Goal: Find specific page/section: Find specific page/section

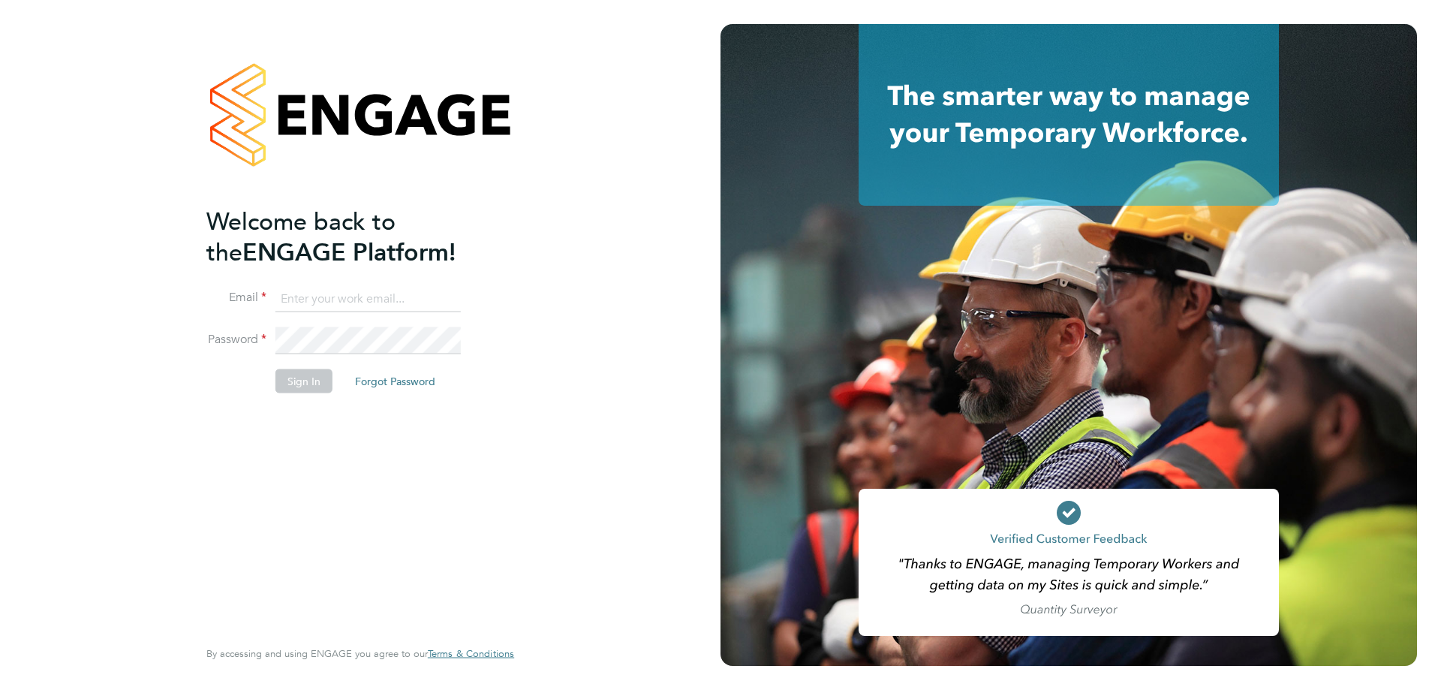
type input "chris.watson@vgcgroup.co.uk"
click at [297, 376] on button "Sign In" at bounding box center [303, 381] width 57 height 24
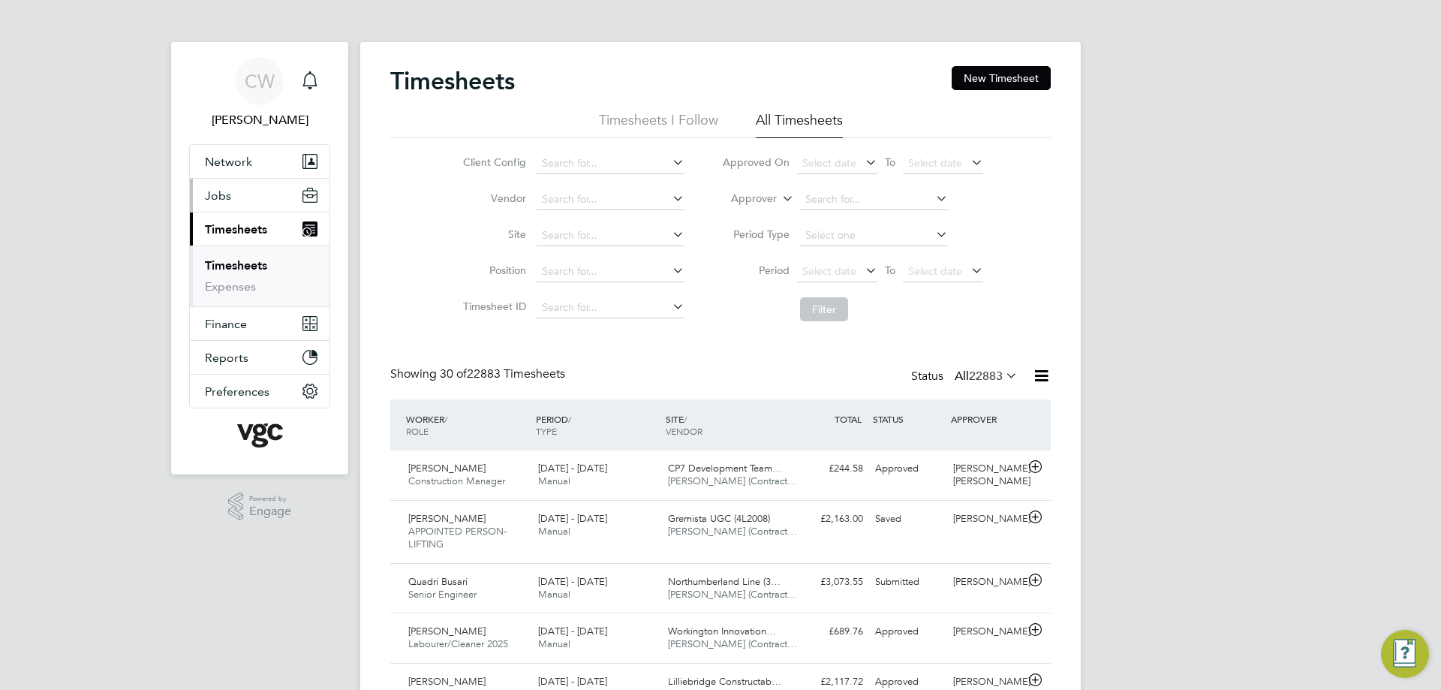
click at [224, 197] on span "Jobs" at bounding box center [218, 195] width 26 height 14
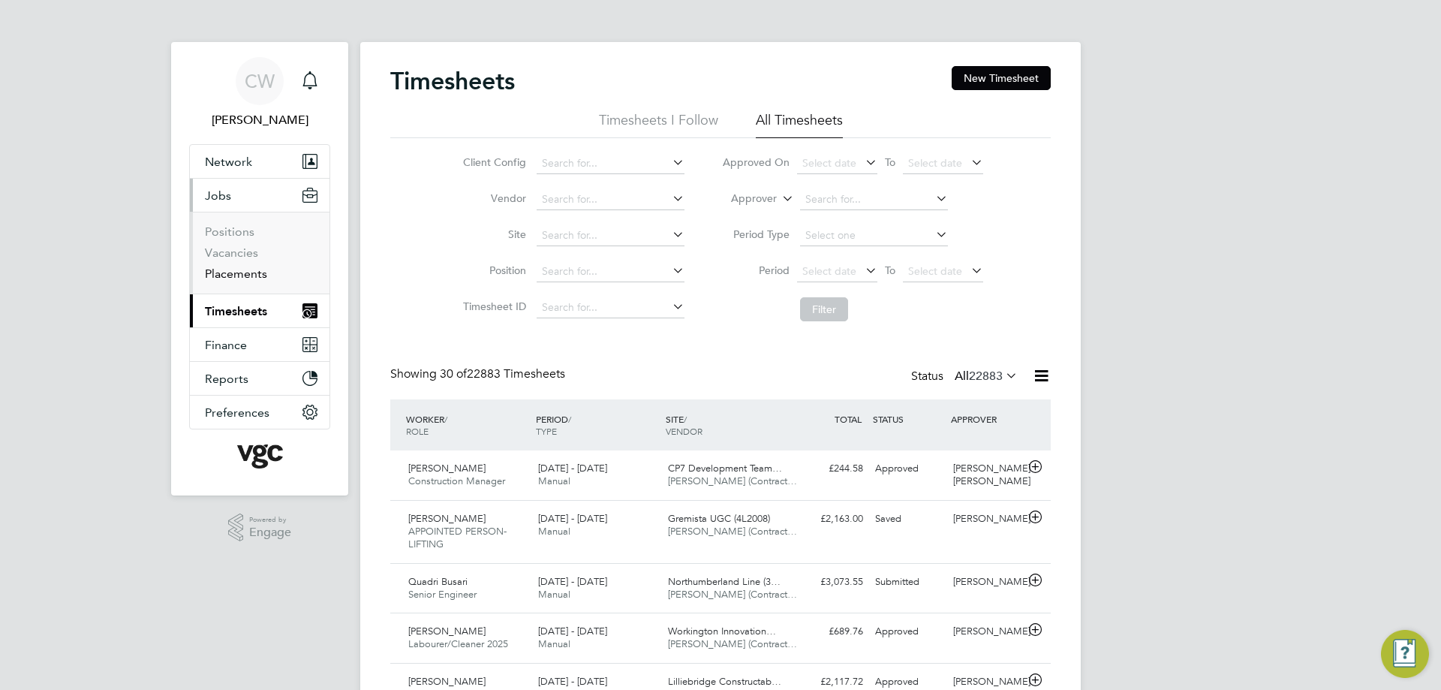
click at [239, 274] on link "Placements" at bounding box center [236, 273] width 62 height 14
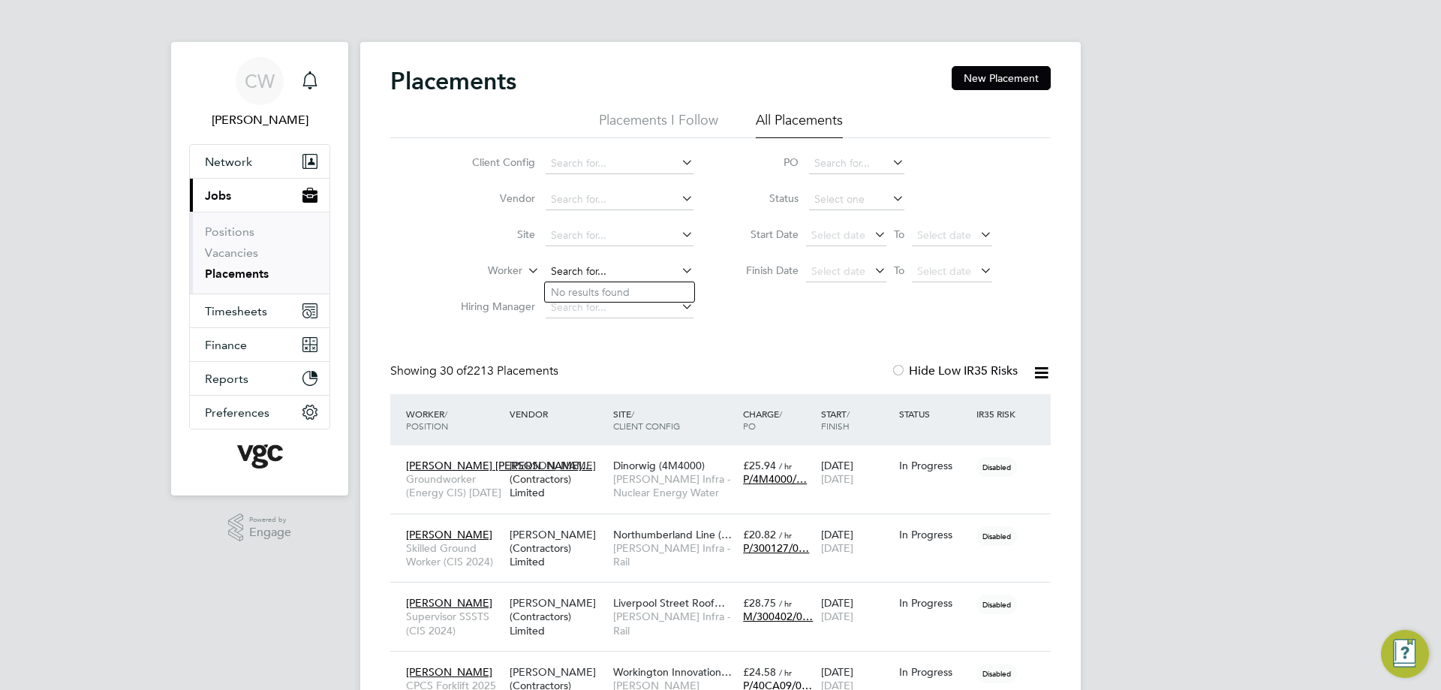
click at [581, 268] on input at bounding box center [620, 271] width 148 height 21
click at [626, 297] on li "[PERSON_NAME]" at bounding box center [620, 292] width 151 height 20
type input "[PERSON_NAME]"
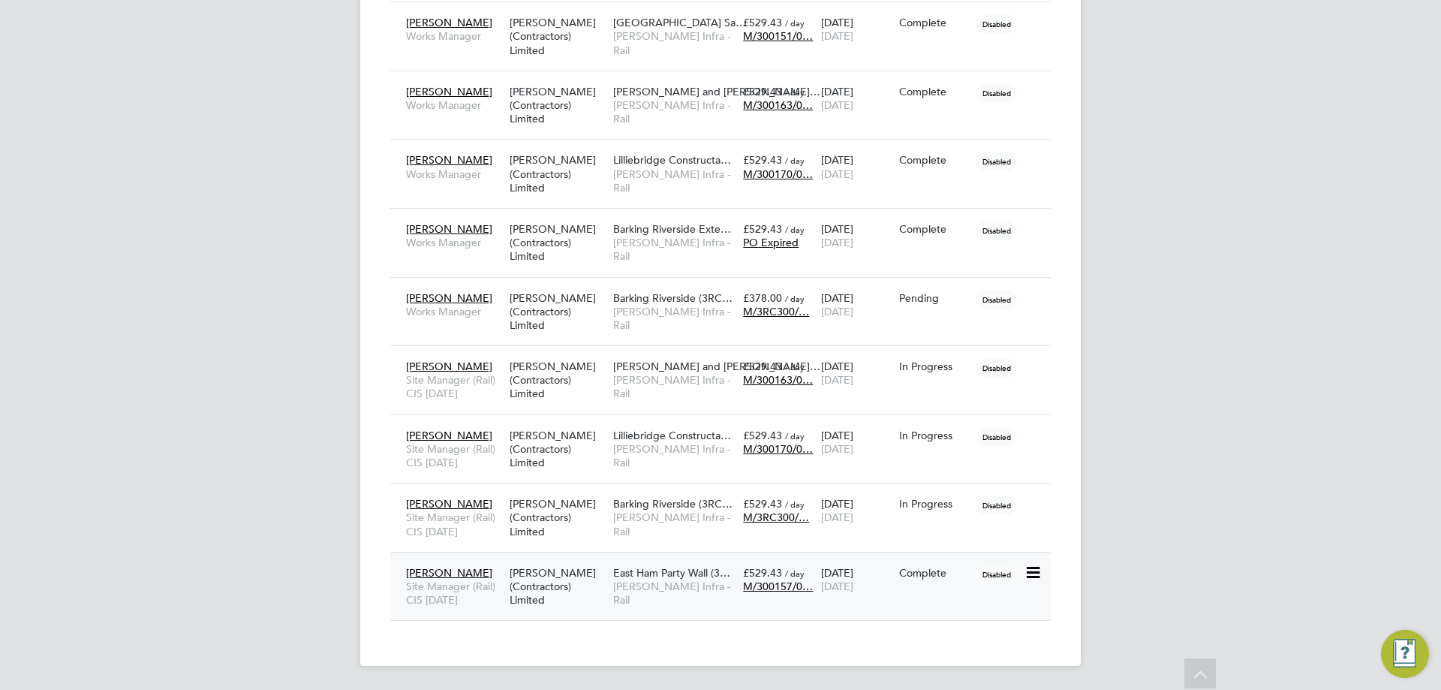
click at [423, 570] on span "[PERSON_NAME]" at bounding box center [449, 573] width 86 height 14
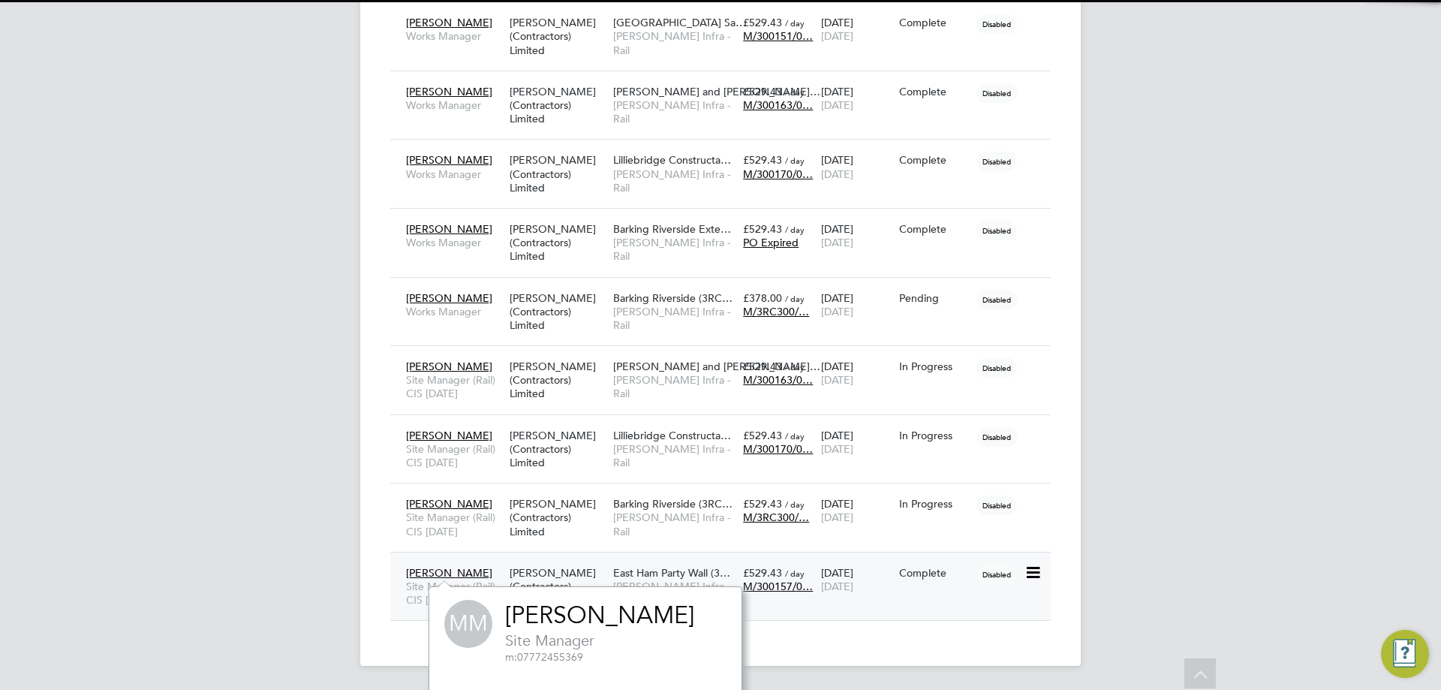
click at [423, 593] on span "Site Manager (Rail) CIS [DATE]" at bounding box center [454, 593] width 96 height 27
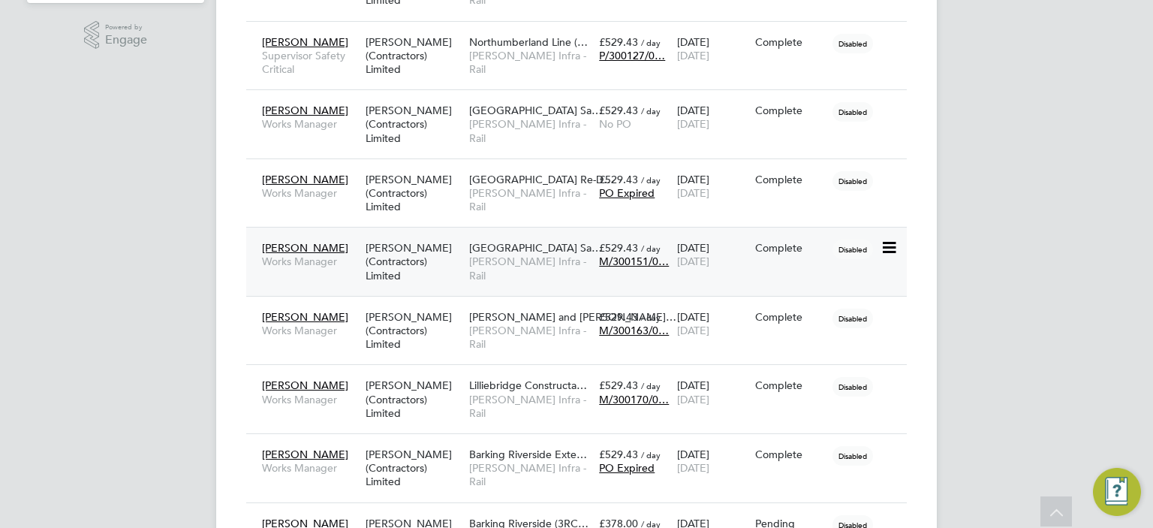
scroll to position [43, 131]
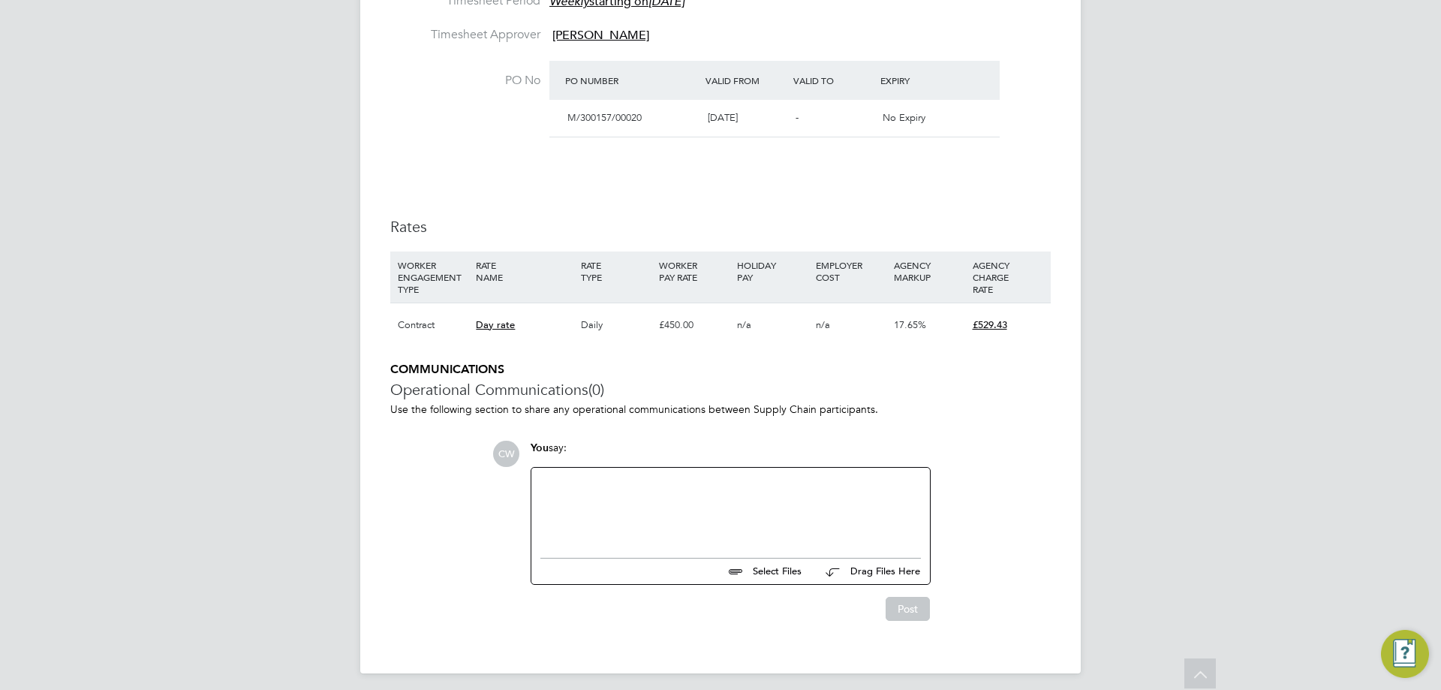
scroll to position [676, 0]
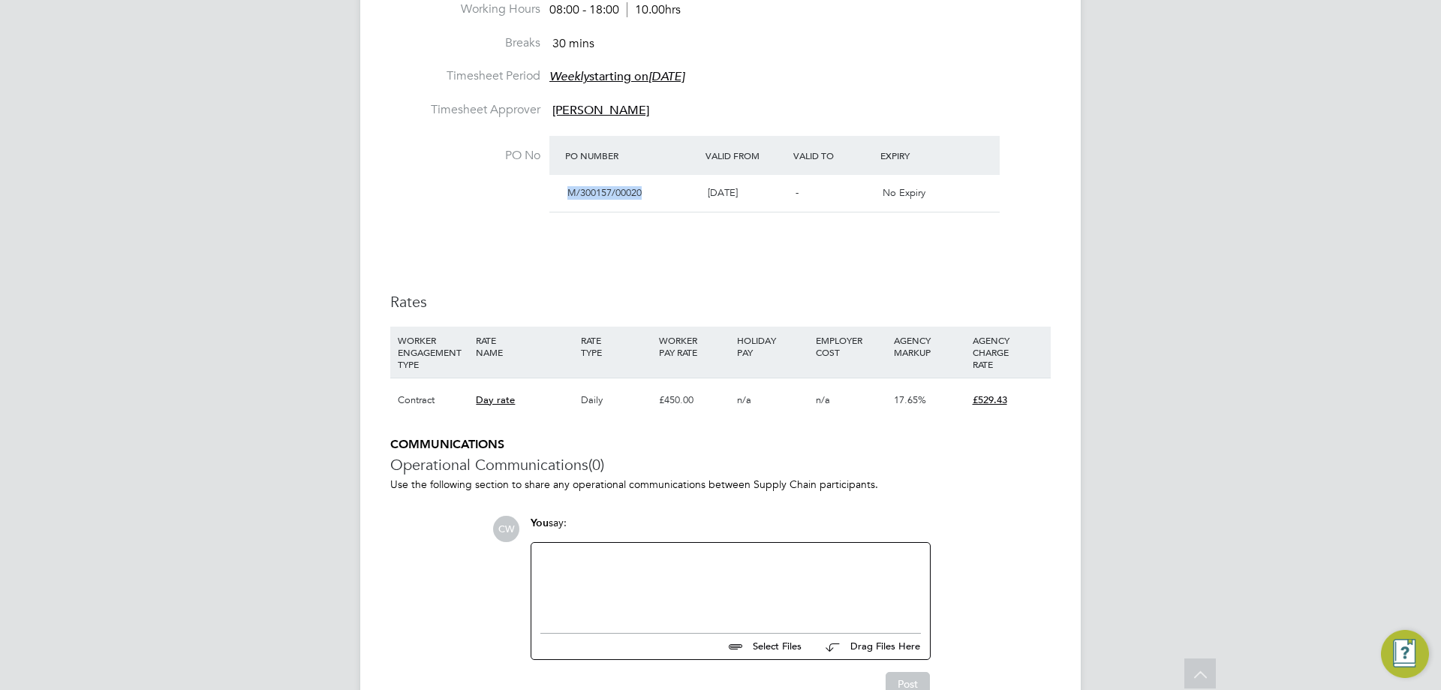
drag, startPoint x: 562, startPoint y: 190, endPoint x: 646, endPoint y: 189, distance: 83.3
click at [646, 189] on div "M/300157/00020" at bounding box center [631, 193] width 140 height 25
